Goal: Information Seeking & Learning: Learn about a topic

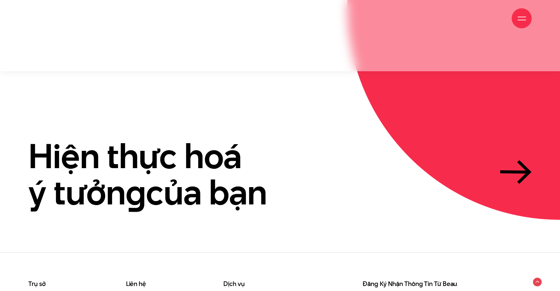
scroll to position [2056, 0]
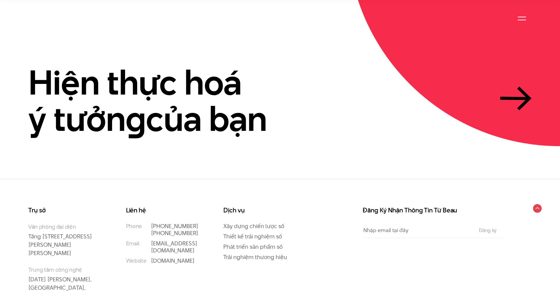
click at [87, 223] on p "Văn phòng đại diện Tầng 5, 33 Giang Văn Minh, Kim Mã, Ba Đình, Hà Nội" at bounding box center [63, 240] width 71 height 35
click at [250, 222] on link "Xây dựng chiến lược số" at bounding box center [253, 226] width 61 height 8
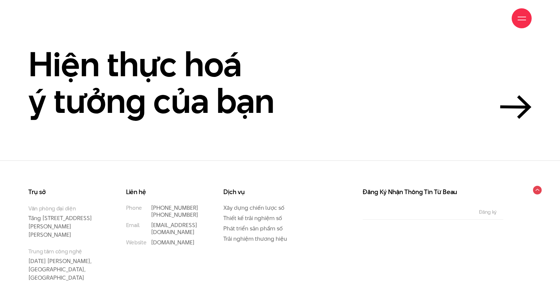
scroll to position [2440, 0]
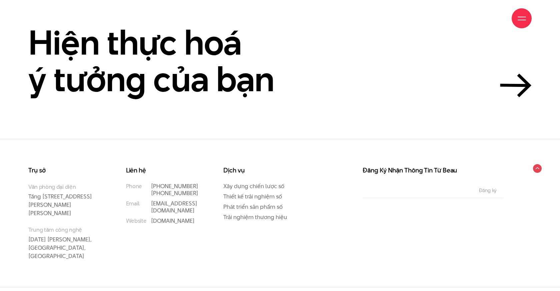
click at [240, 123] on section "Hiện thực hoá ý tưởng của bạn" at bounding box center [280, 36] width 560 height 206
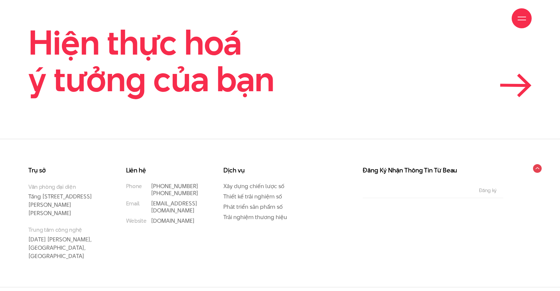
click at [515, 89] on icon at bounding box center [516, 86] width 32 height 24
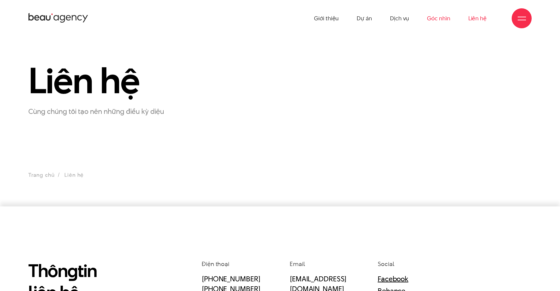
click at [443, 22] on link "Góc nhìn" at bounding box center [438, 18] width 23 height 37
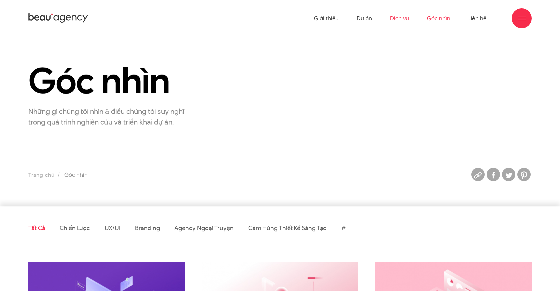
click at [401, 16] on link "Dịch vụ" at bounding box center [399, 18] width 19 height 37
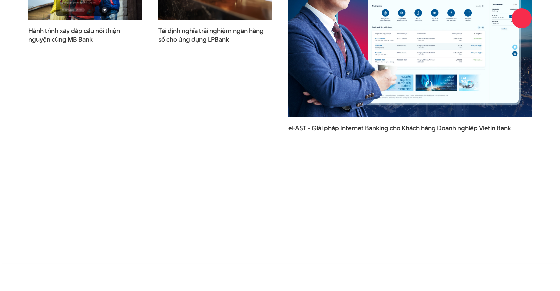
scroll to position [2235, 0]
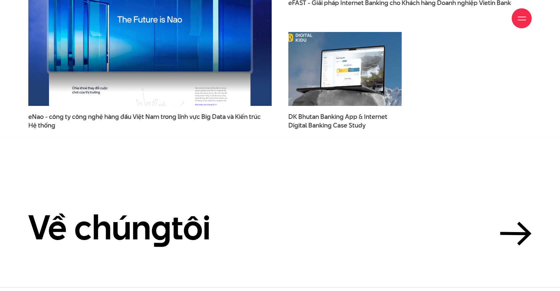
click at [360, 87] on img at bounding box center [345, 69] width 125 height 82
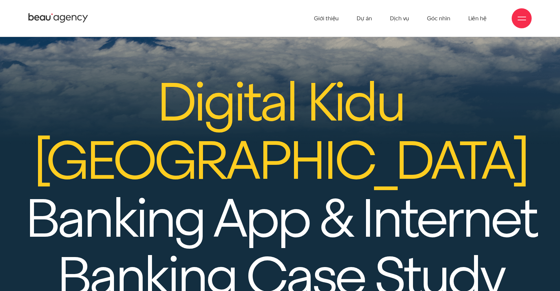
scroll to position [9571, 0]
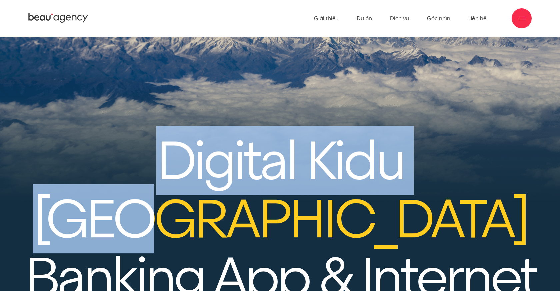
drag, startPoint x: 431, startPoint y: 101, endPoint x: 89, endPoint y: 111, distance: 341.6
click at [89, 132] on strong "Digital Kidu Bhutan" at bounding box center [280, 190] width 514 height 116
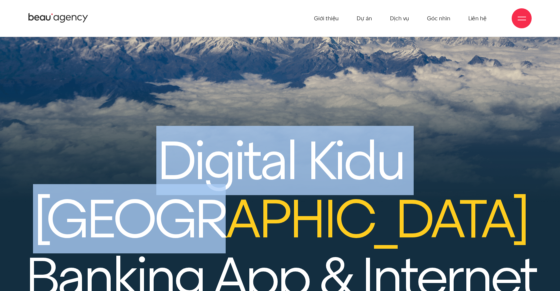
drag, startPoint x: 88, startPoint y: 109, endPoint x: 479, endPoint y: 102, distance: 391.6
click at [479, 132] on strong "Digital Kidu Bhutan" at bounding box center [280, 190] width 514 height 116
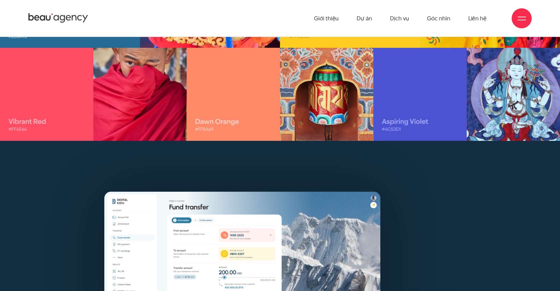
scroll to position [8509, 0]
